Goal: Information Seeking & Learning: Learn about a topic

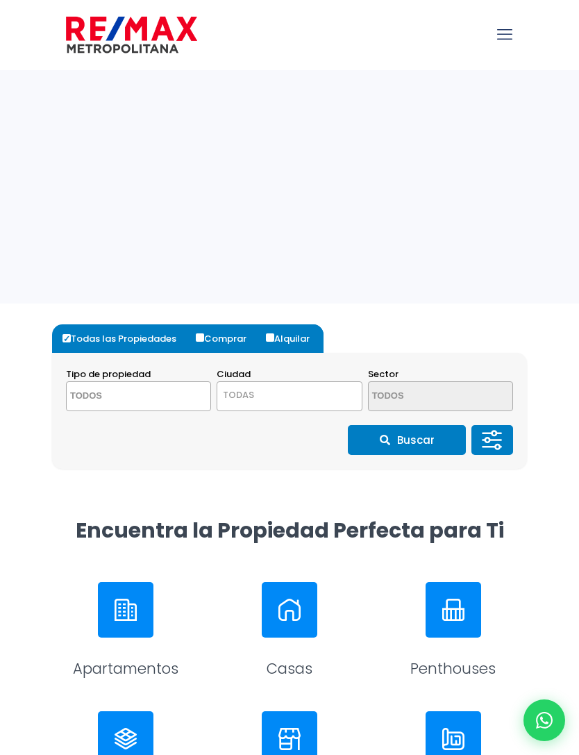
select select
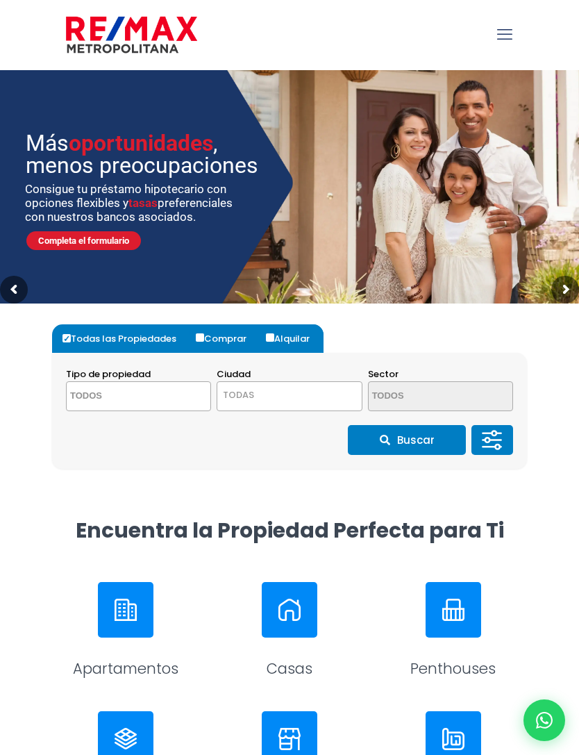
click at [128, 614] on img at bounding box center [126, 609] width 22 height 22
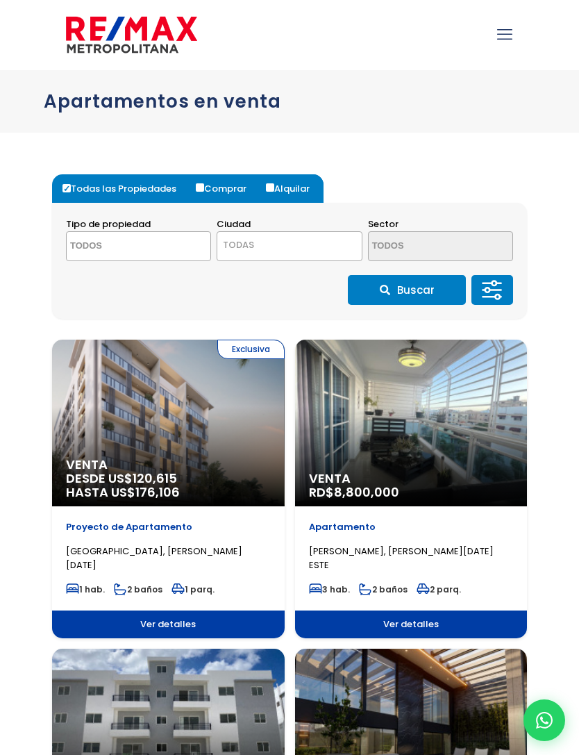
select select
click at [504, 293] on icon at bounding box center [492, 290] width 28 height 42
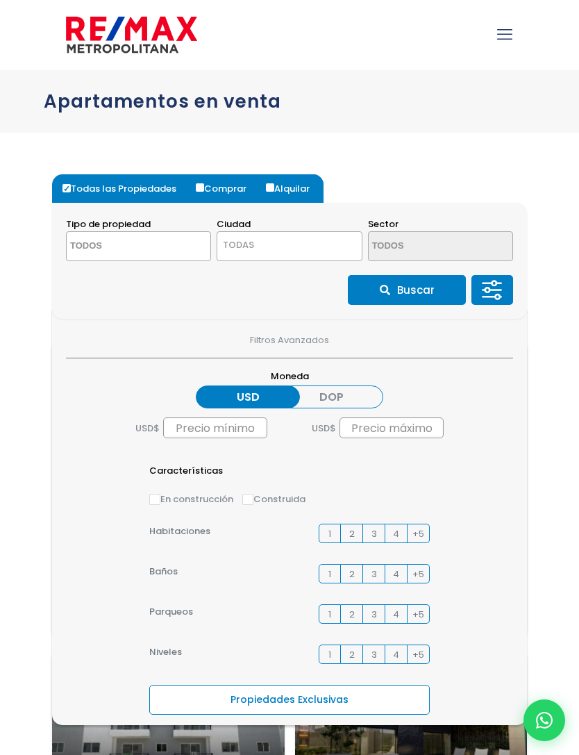
click at [512, 294] on button at bounding box center [492, 290] width 42 height 30
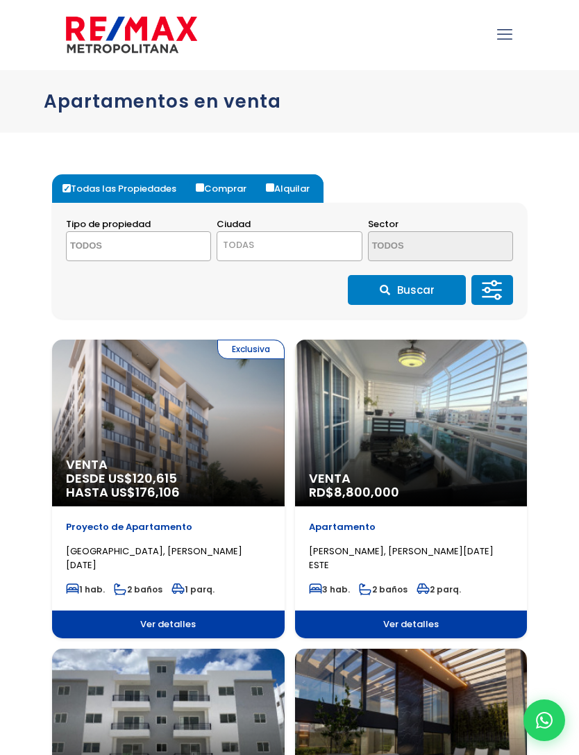
click at [116, 246] on textarea "Search" at bounding box center [126, 247] width 118 height 30
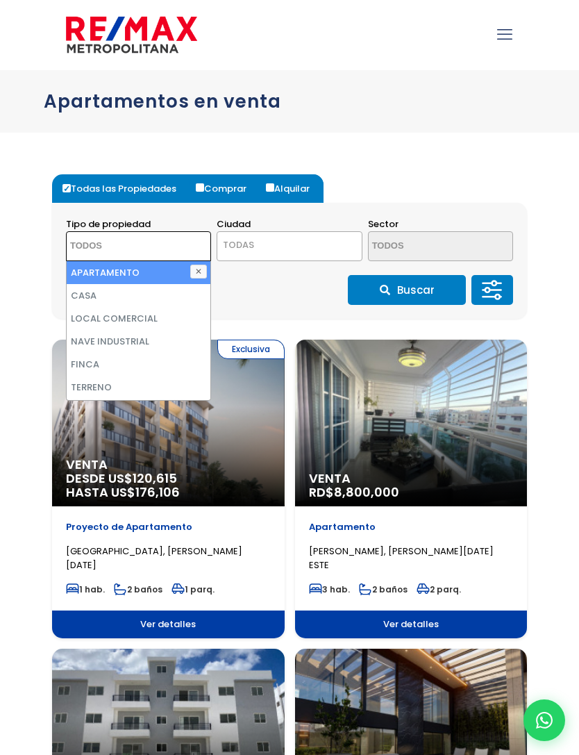
click at [324, 250] on span "TODAS" at bounding box center [289, 244] width 144 height 19
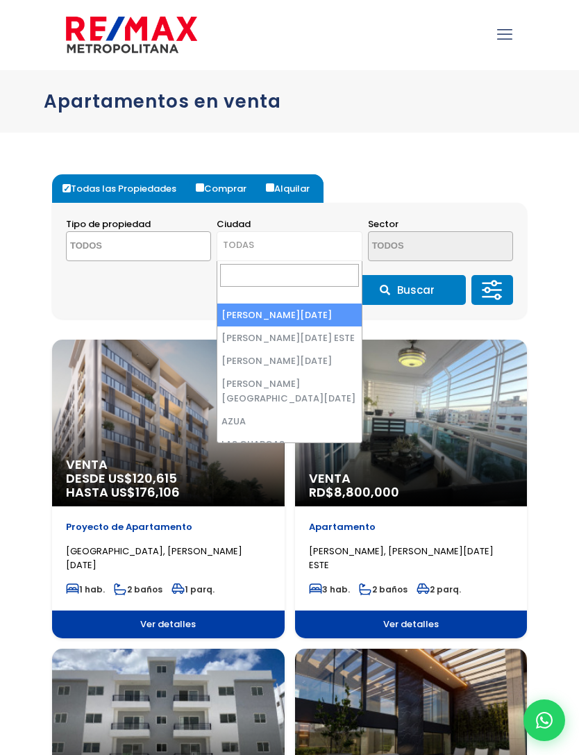
select select "148"
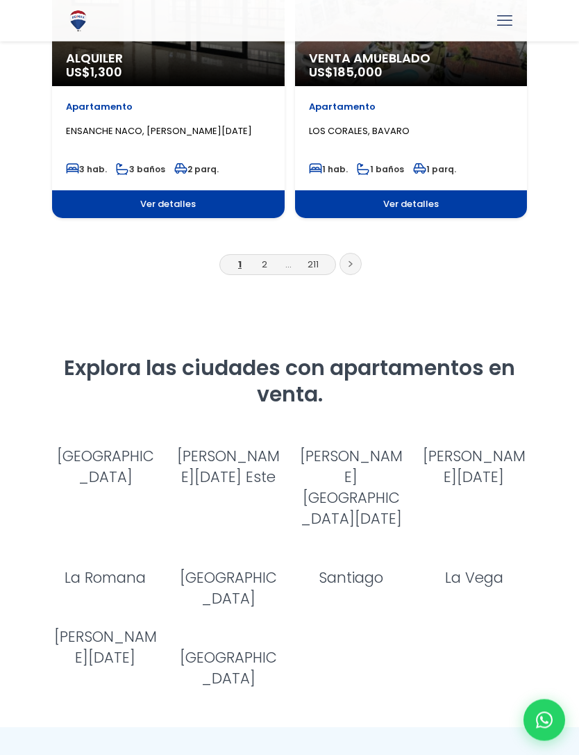
scroll to position [2589, 0]
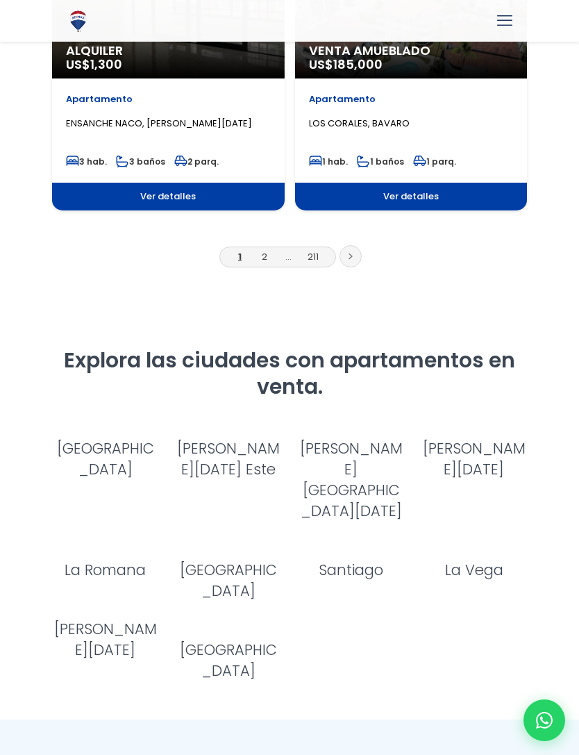
click at [112, 455] on link "[GEOGRAPHIC_DATA]" at bounding box center [105, 458] width 97 height 41
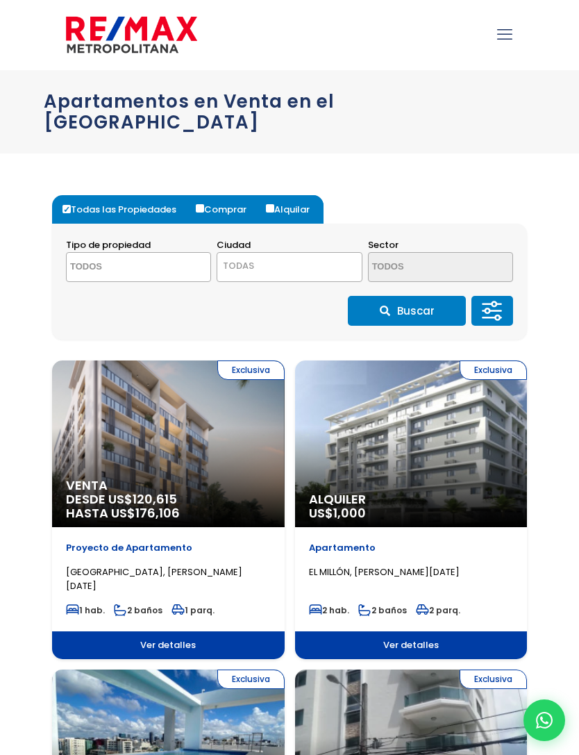
select select
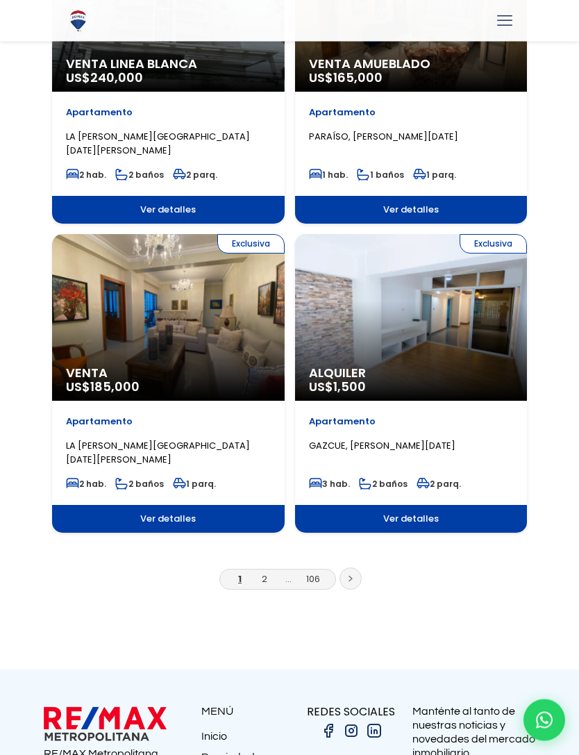
scroll to position [2299, 0]
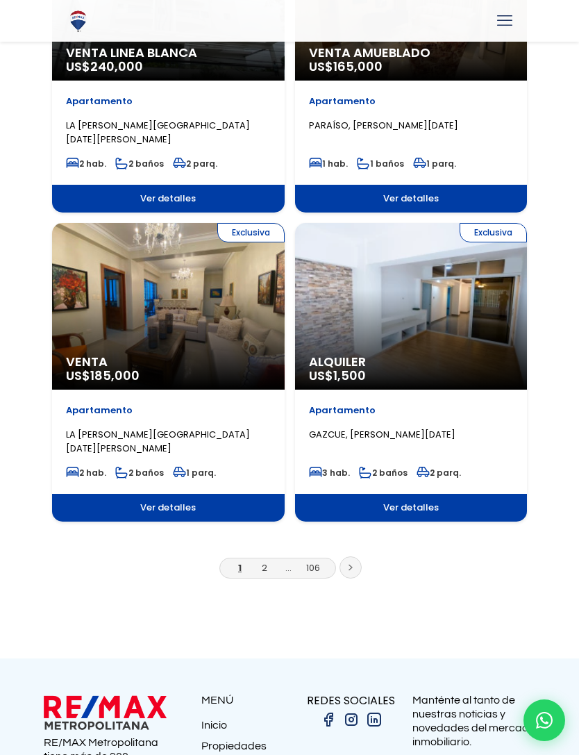
click at [262, 561] on link "2" at bounding box center [265, 567] width 6 height 13
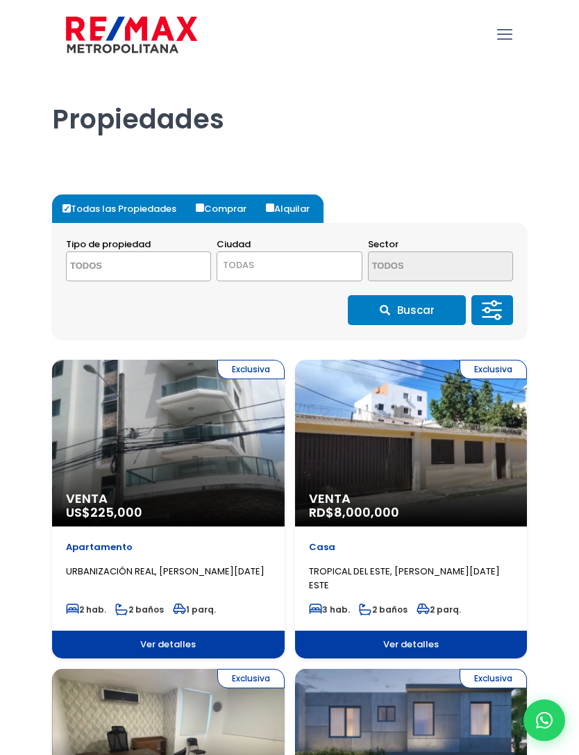
select select
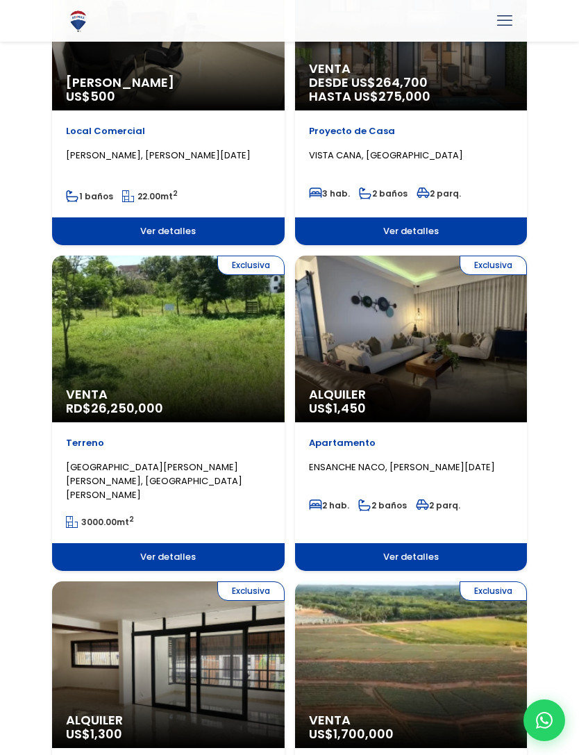
scroll to position [722, 0]
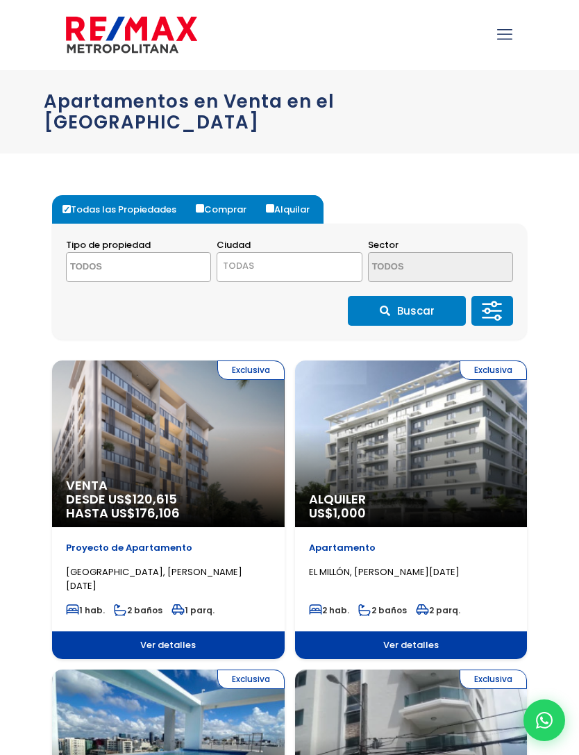
select select
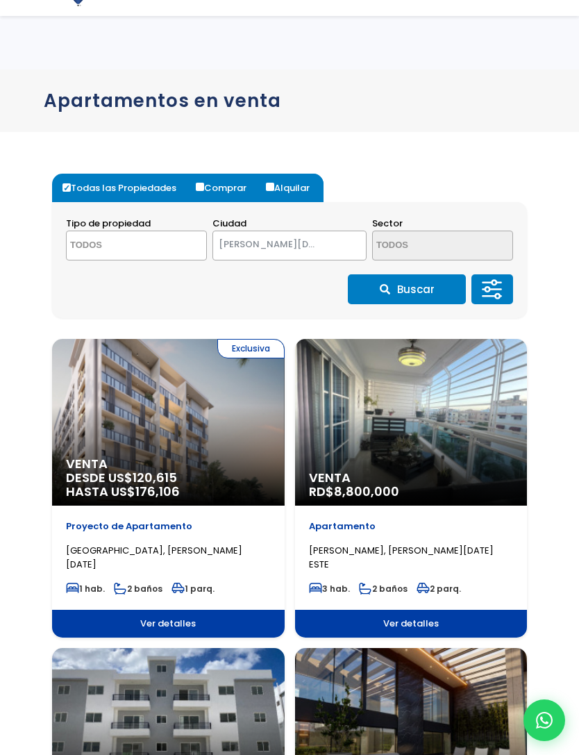
select select
select select "148"
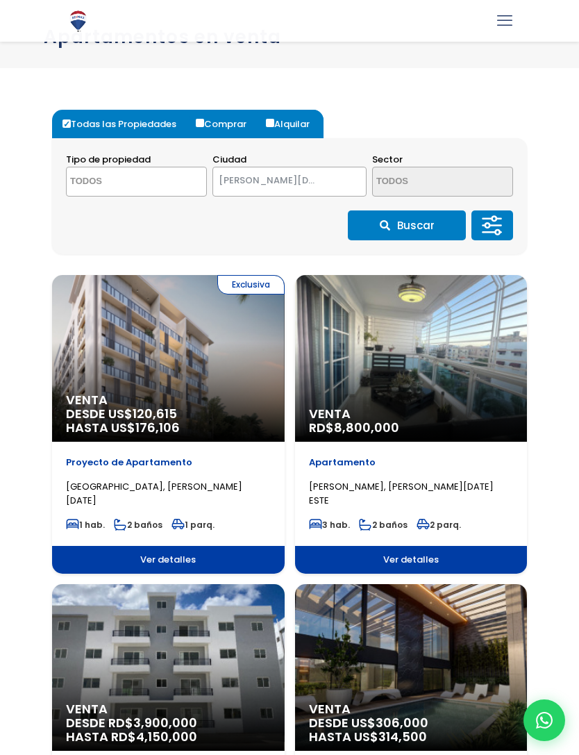
scroll to position [62, 0]
